Goal: Navigation & Orientation: Find specific page/section

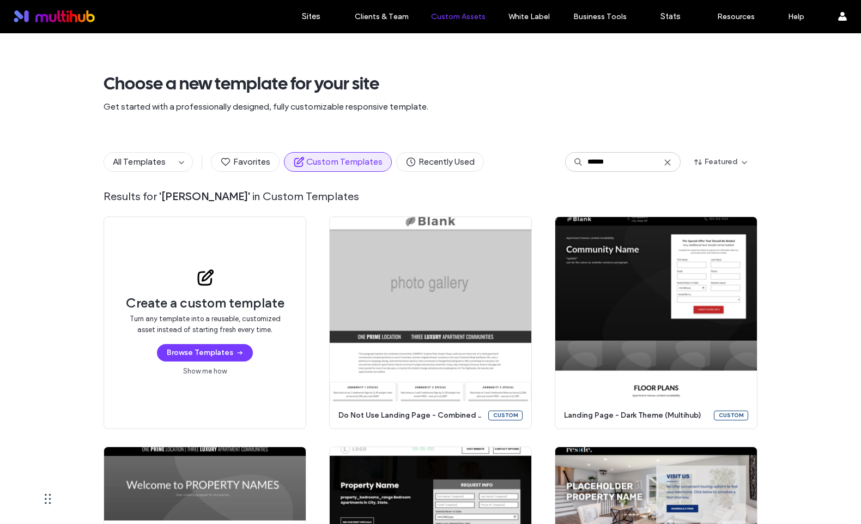
scroll to position [663, 0]
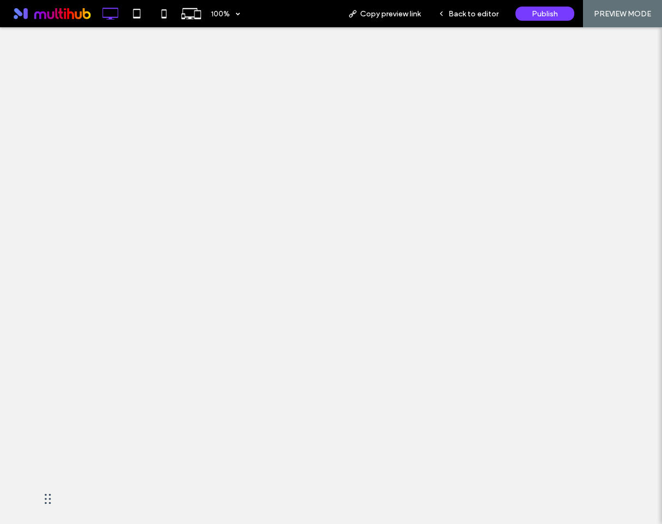
select select "**********"
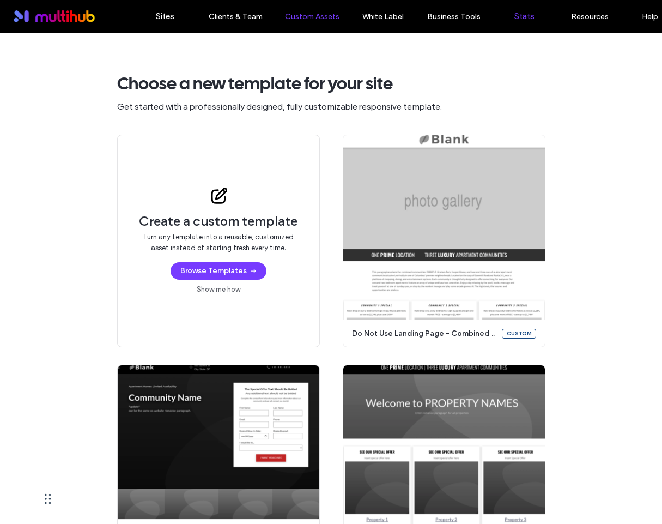
scroll to position [576, 0]
